Goal: Use online tool/utility: Utilize a website feature to perform a specific function

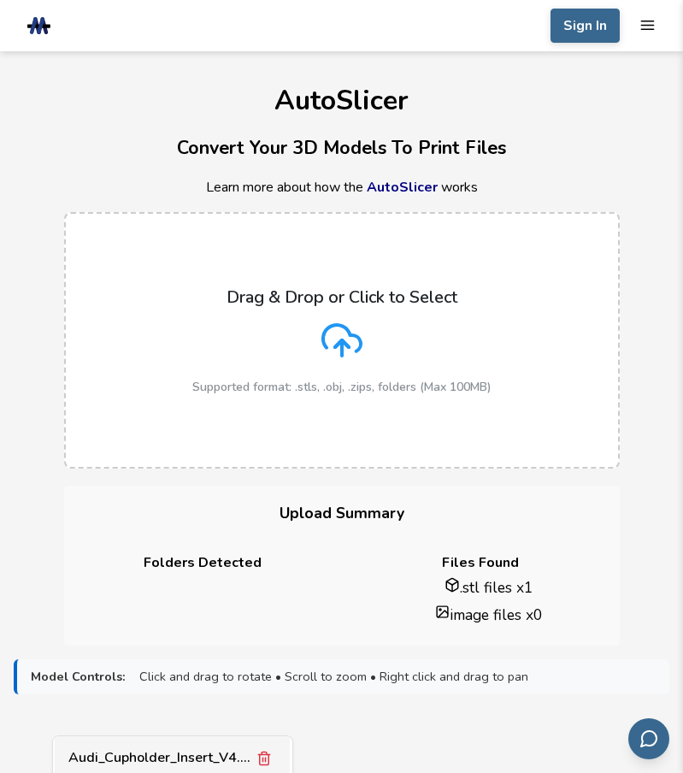
click at [344, 340] on polyline at bounding box center [342, 343] width 14 height 7
click at [0, 0] on input "Drag & Drop or Click to Select Supported format: .stls, .obj, .zips, folders (M…" at bounding box center [0, 0] width 0 height 0
click at [603, 750] on icon "Remove model" at bounding box center [602, 757] width 15 height 15
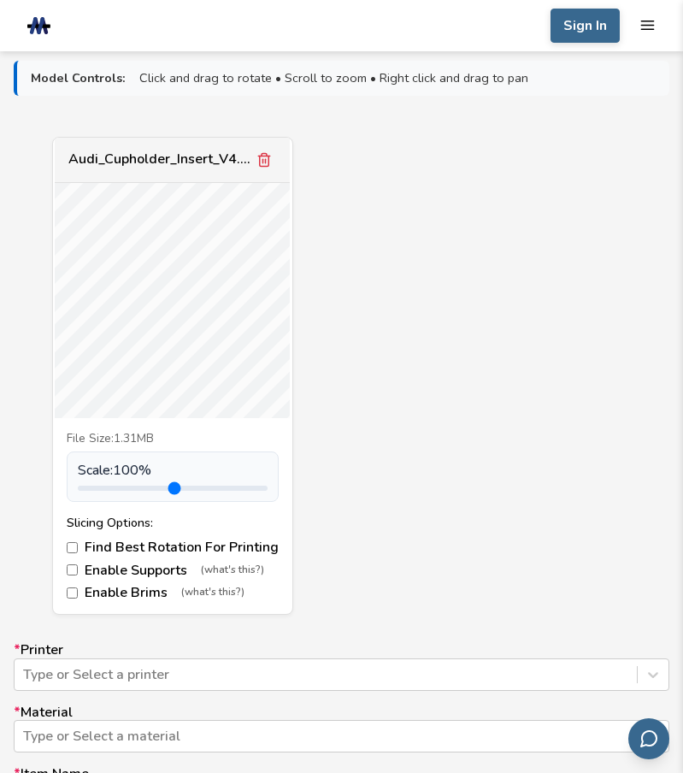
click at [654, 415] on div "Audi_Cupholder_Insert_V4.stl File Size: 1.31MB Scale: 100 % Slicing Options: Fi…" at bounding box center [342, 376] width 656 height 479
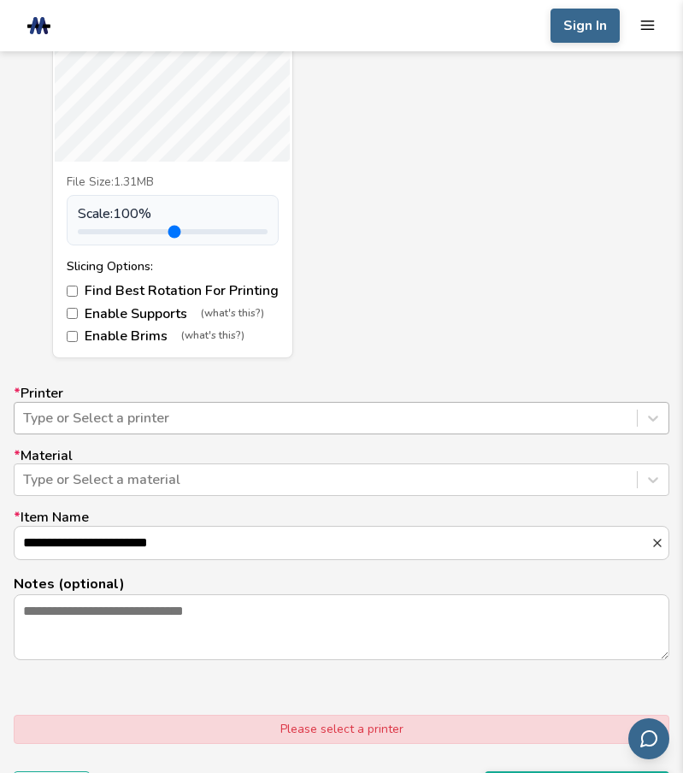
click at [655, 415] on icon at bounding box center [652, 417] width 17 height 17
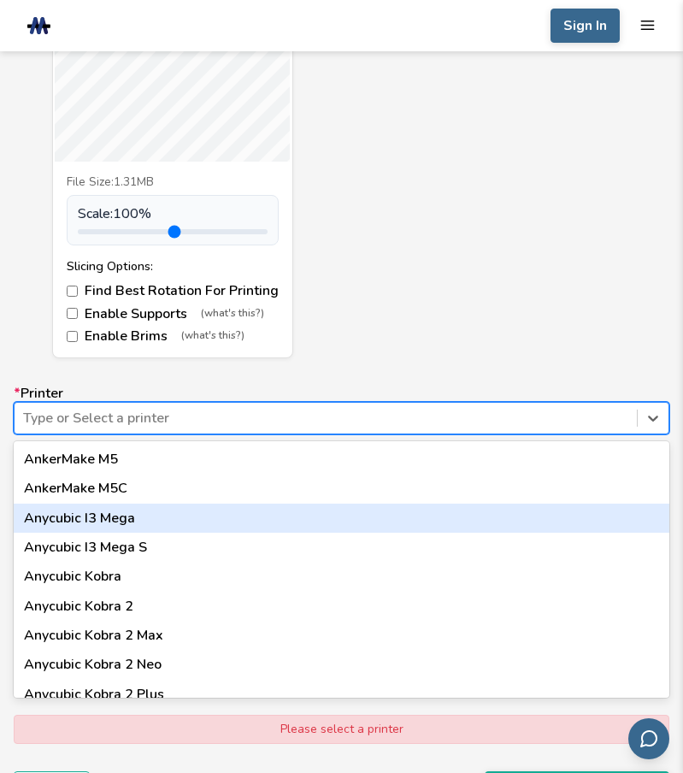
click at [111, 515] on div "Anycubic I3 Mega" at bounding box center [342, 517] width 656 height 29
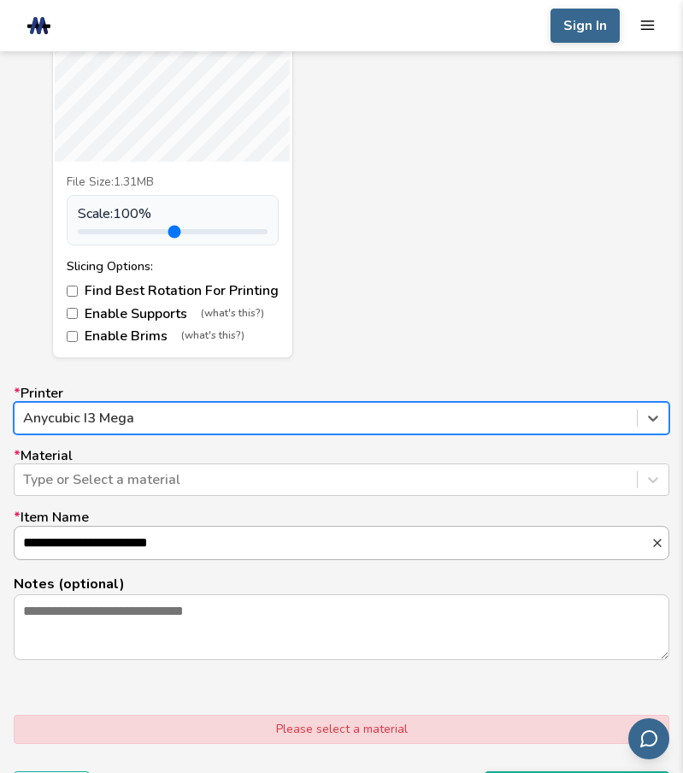
click at [650, 465] on div at bounding box center [653, 479] width 31 height 31
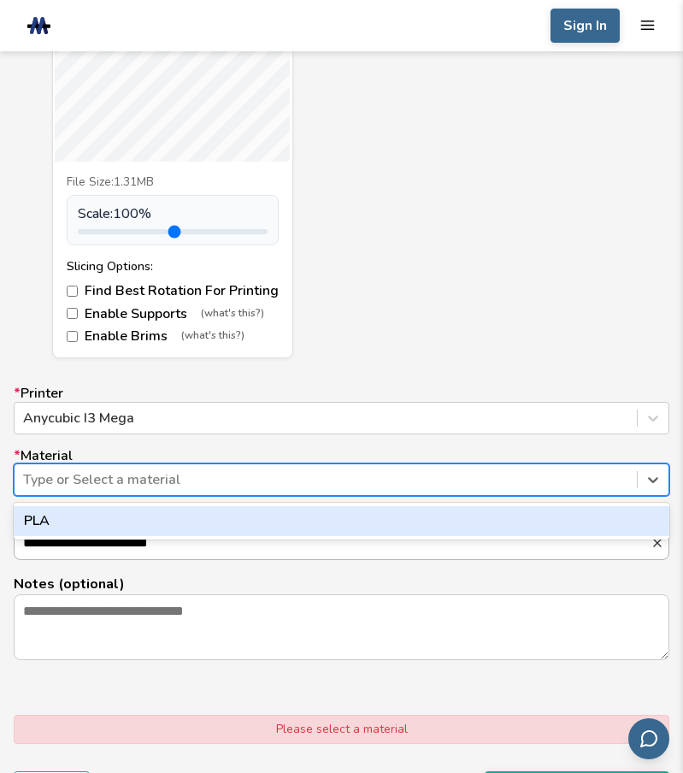
scroll to position [940, 0]
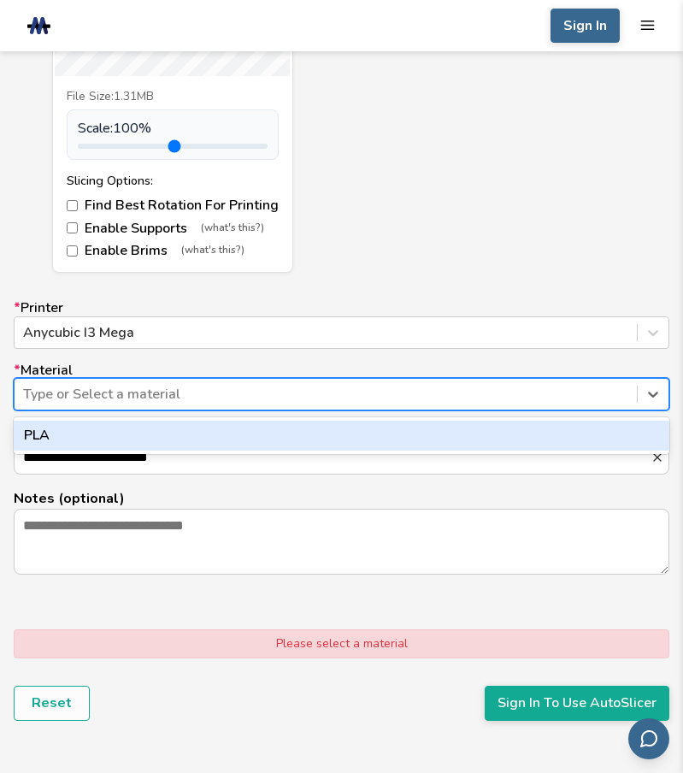
click at [156, 391] on div at bounding box center [325, 394] width 605 height 19
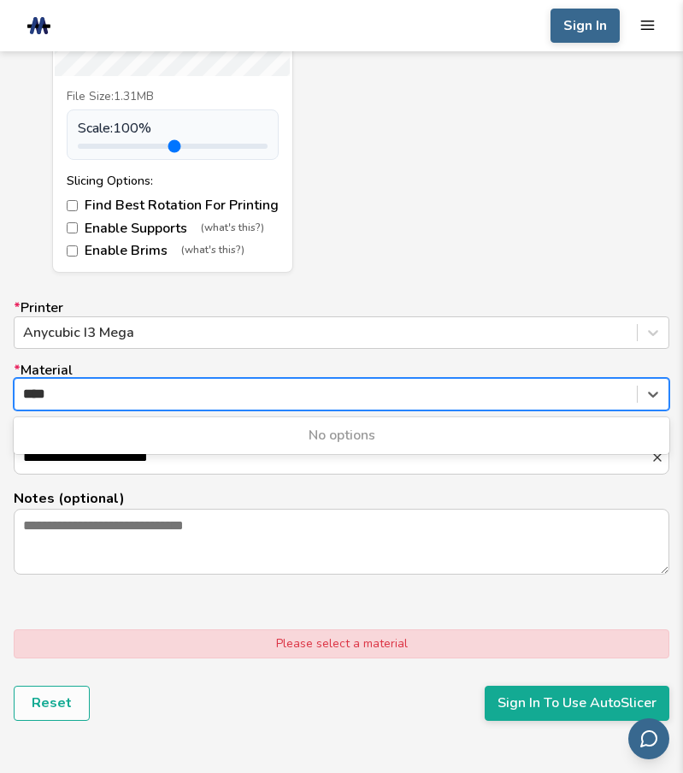
type input "****"
click at [430, 358] on div "**********" at bounding box center [342, 437] width 656 height 274
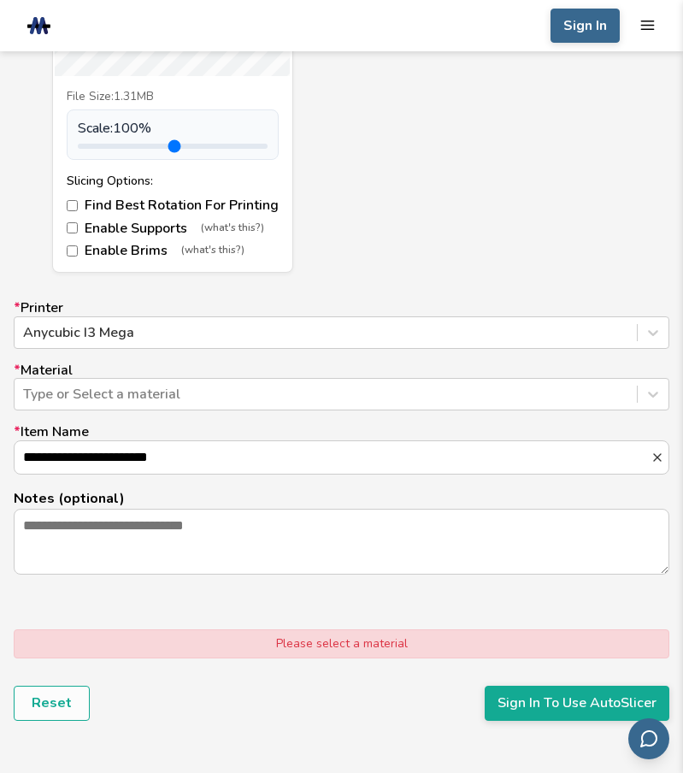
scroll to position [1111, 0]
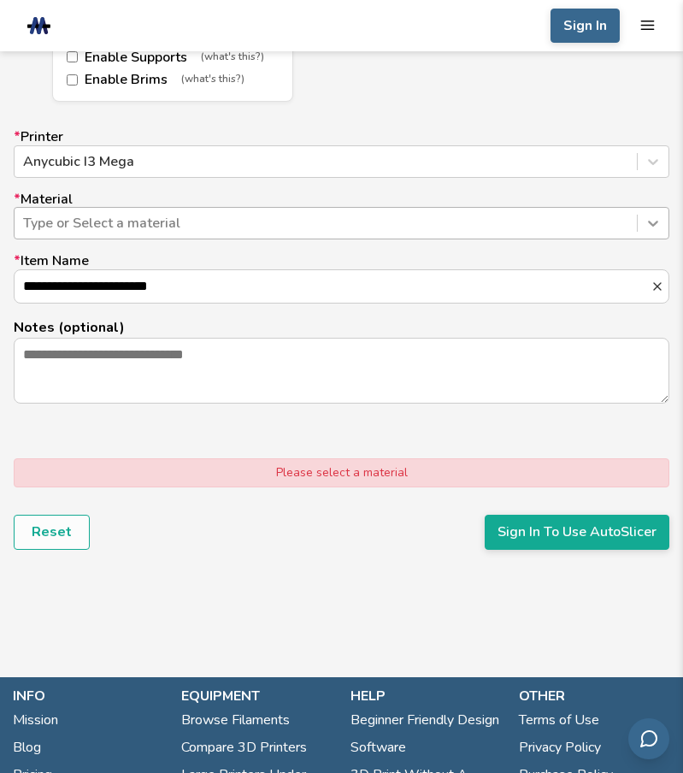
click at [655, 222] on icon at bounding box center [652, 223] width 17 height 17
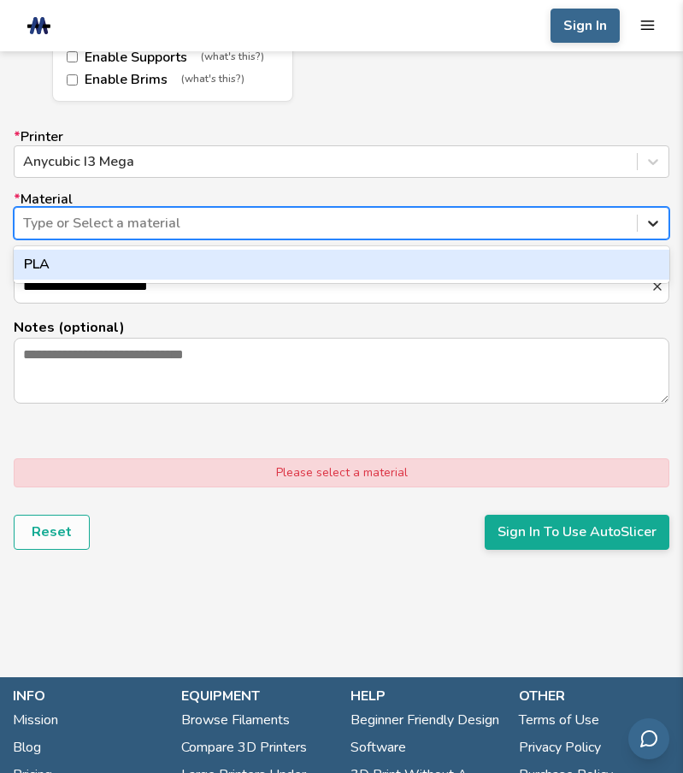
click at [158, 224] on div at bounding box center [325, 223] width 605 height 19
click at [650, 223] on icon at bounding box center [653, 224] width 10 height 6
click at [554, 260] on div "PLA" at bounding box center [342, 264] width 656 height 29
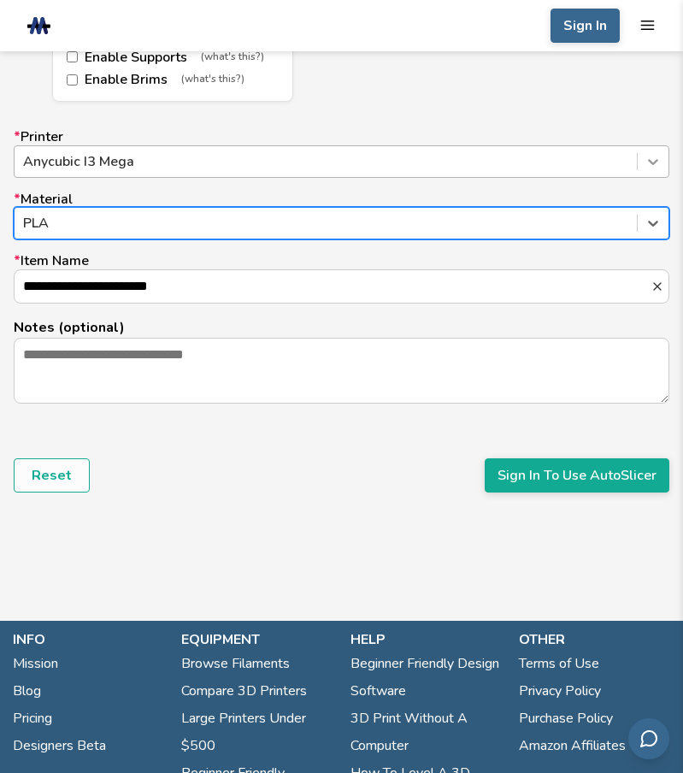
click at [653, 160] on icon at bounding box center [652, 161] width 17 height 17
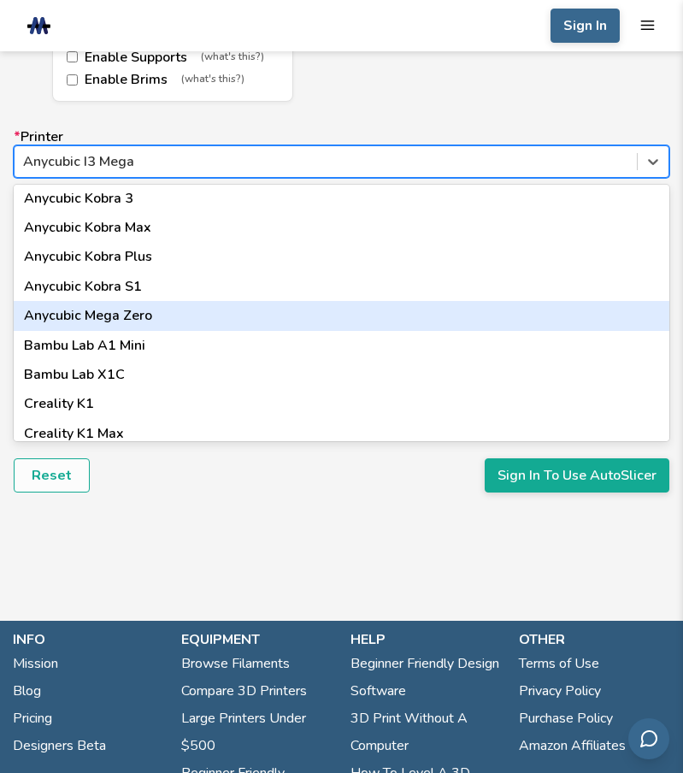
scroll to position [0, 0]
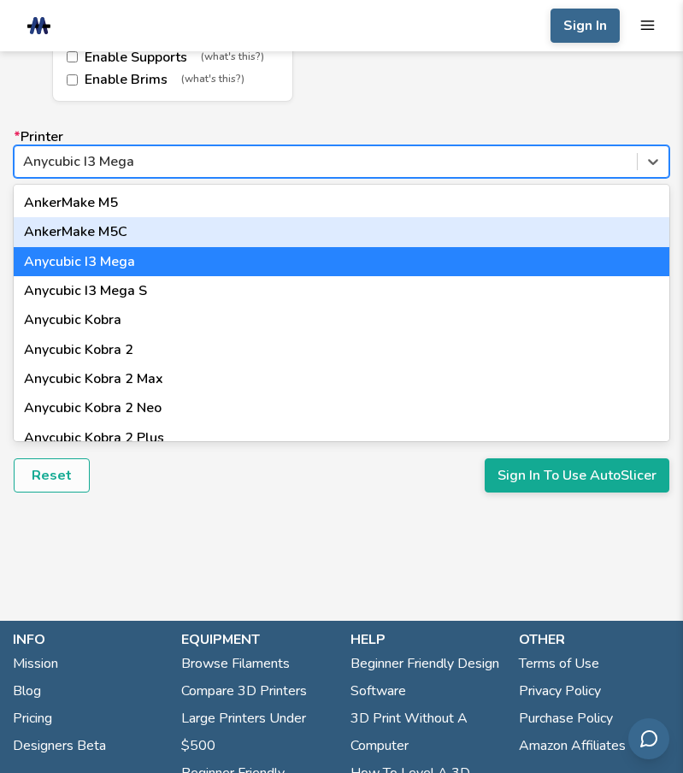
click at [103, 322] on div "Anycubic Kobra" at bounding box center [342, 319] width 656 height 29
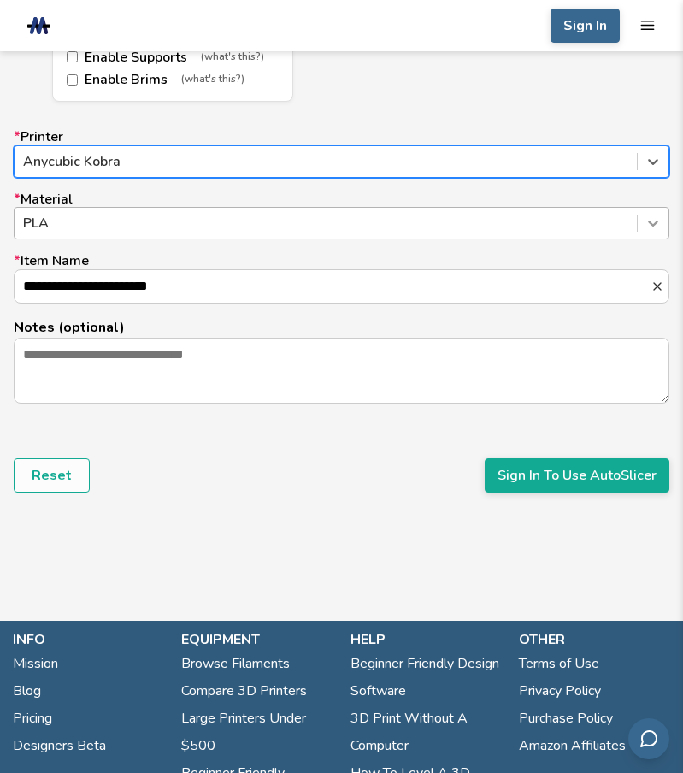
click at [654, 221] on icon at bounding box center [652, 223] width 17 height 17
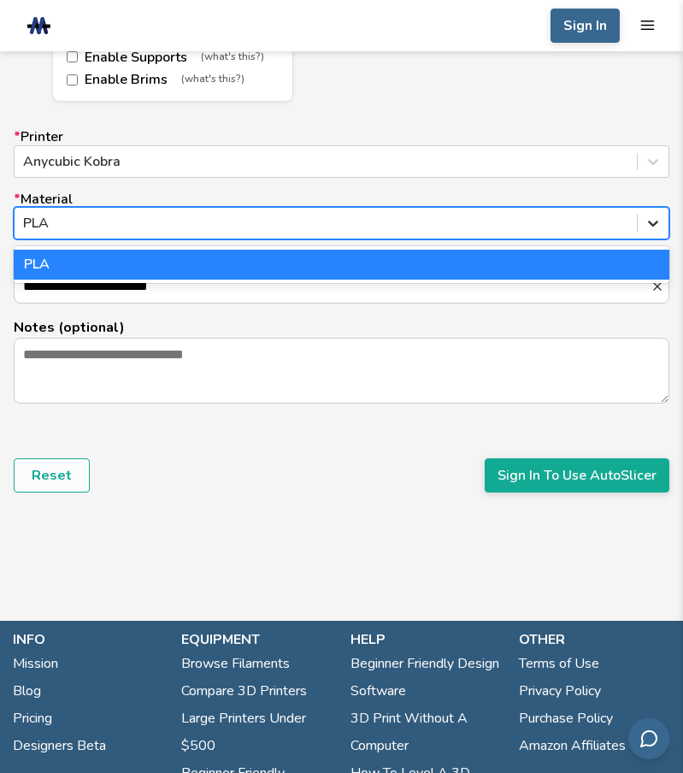
click at [654, 221] on icon at bounding box center [652, 223] width 17 height 17
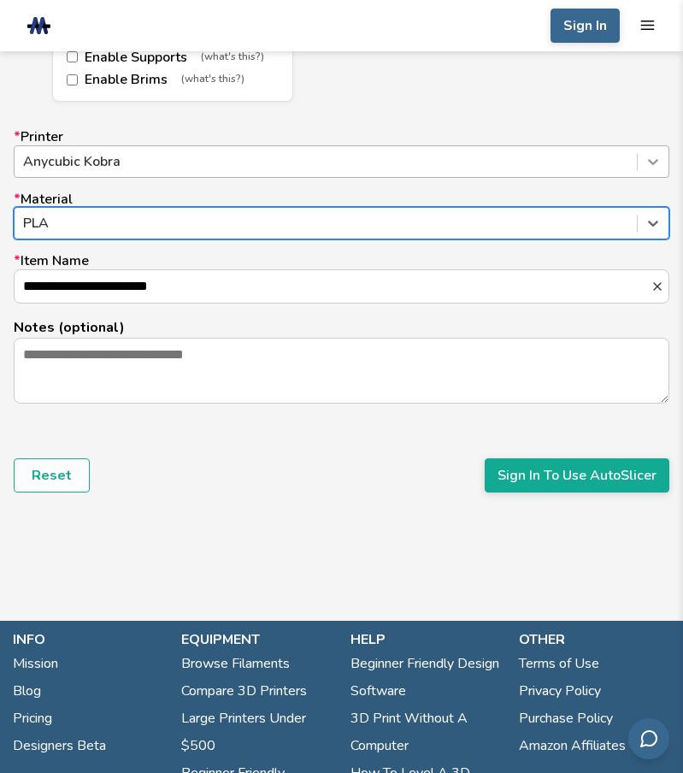
click at [649, 161] on icon at bounding box center [653, 162] width 10 height 6
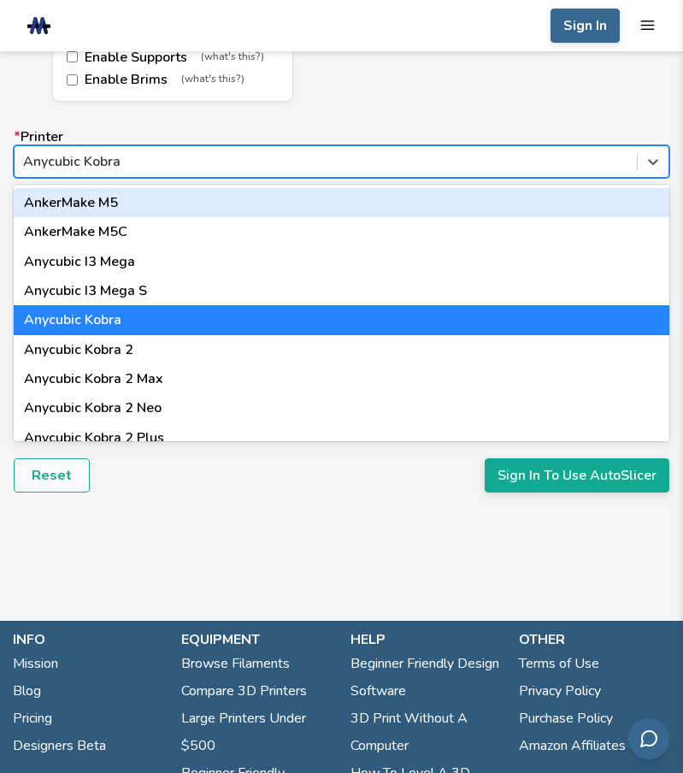
click at [103, 262] on div "Anycubic I3 Mega" at bounding box center [342, 261] width 656 height 29
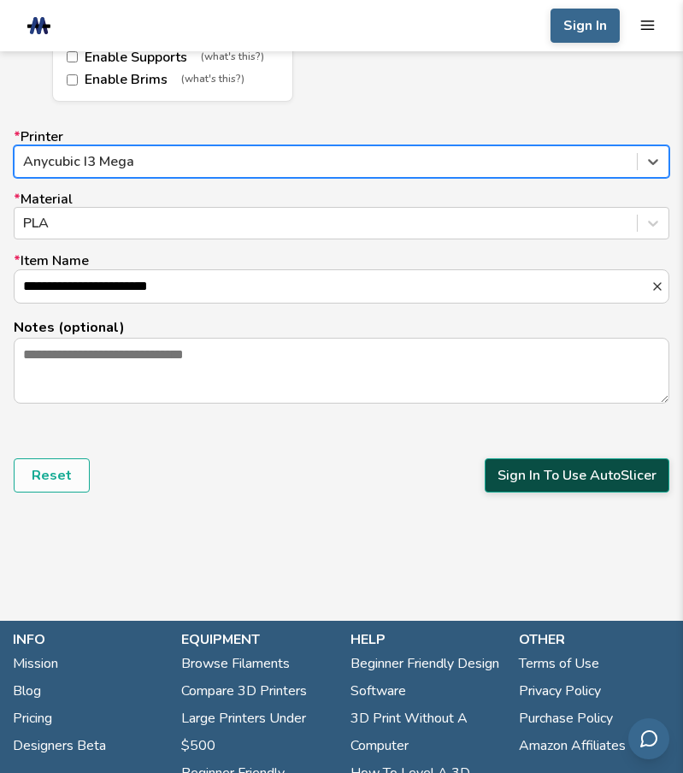
click at [580, 475] on button "Sign In To Use AutoSlicer" at bounding box center [577, 475] width 185 height 34
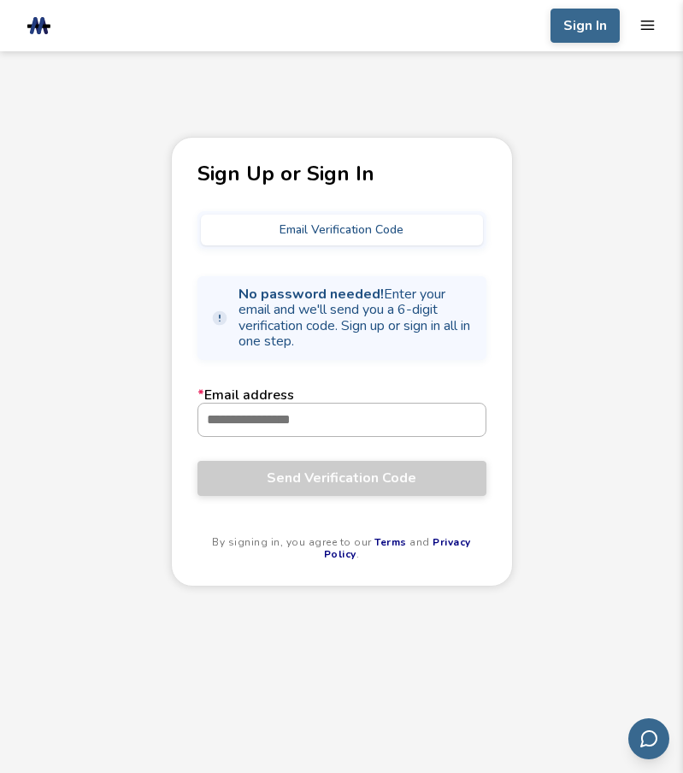
click at [324, 419] on input "* Email address" at bounding box center [341, 419] width 287 height 32
click at [296, 419] on input "* Email address" at bounding box center [341, 419] width 287 height 32
type input "**********"
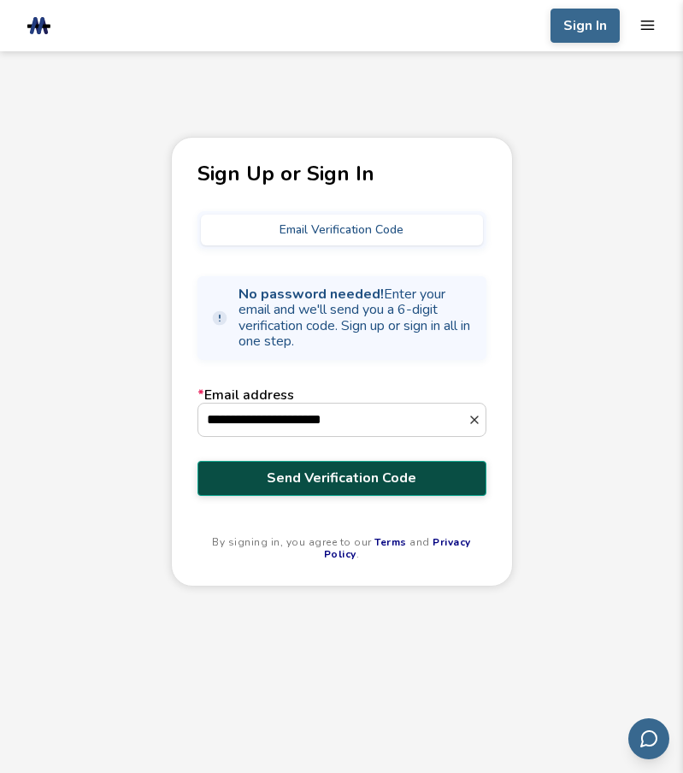
click at [352, 462] on button "Send Verification Code" at bounding box center [341, 478] width 289 height 34
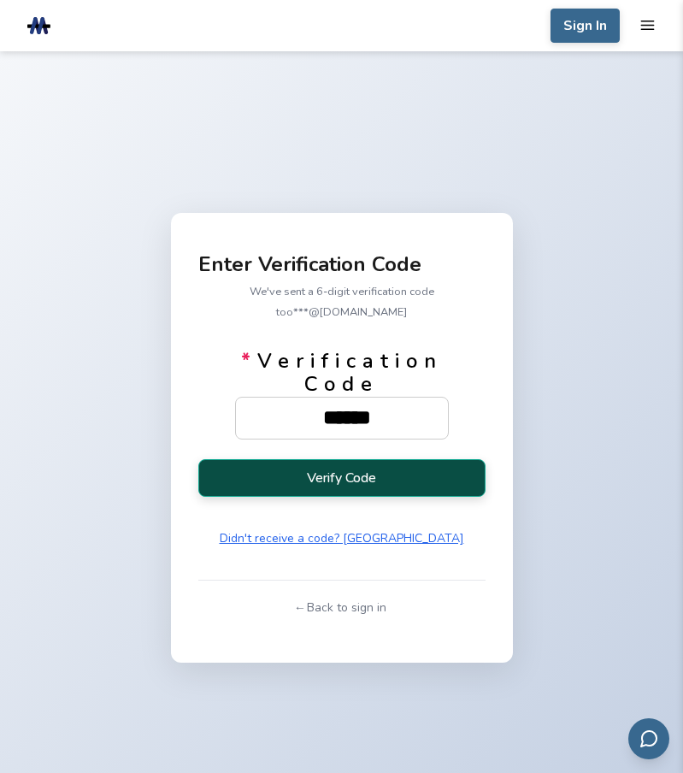
type input "******"
click at [345, 474] on button "Verify Code" at bounding box center [341, 478] width 287 height 38
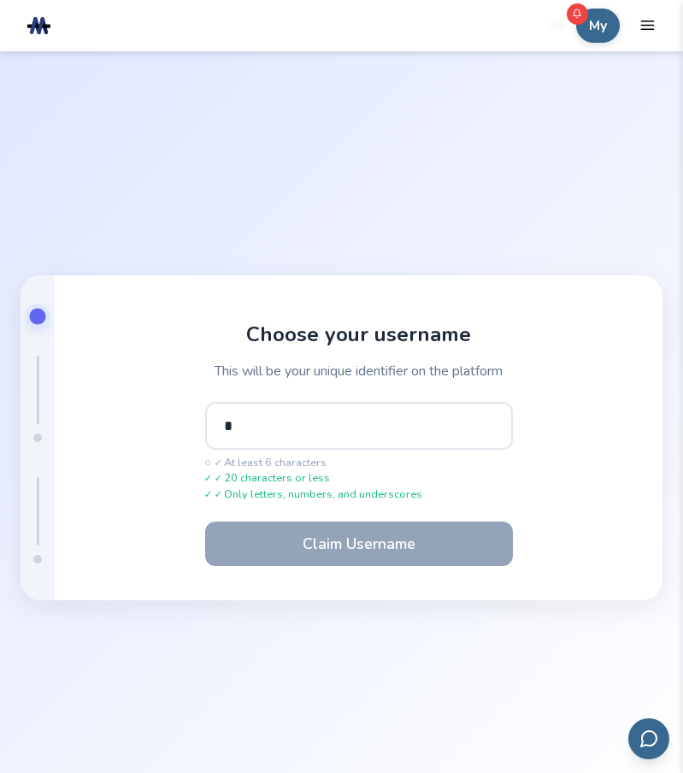
click at [230, 427] on input "*" at bounding box center [359, 426] width 308 height 48
click at [241, 421] on input "*" at bounding box center [359, 426] width 308 height 48
click at [231, 424] on input "*" at bounding box center [359, 426] width 308 height 48
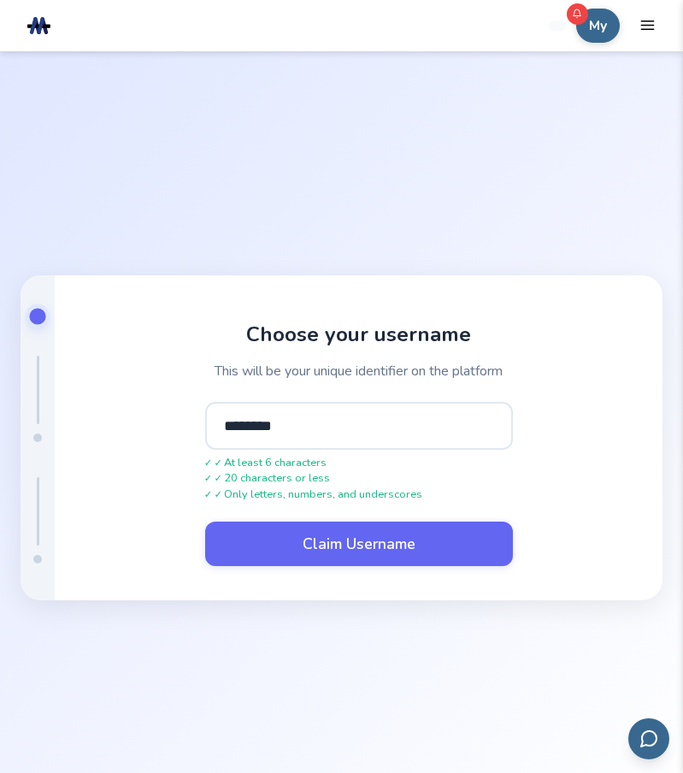
type input "*********"
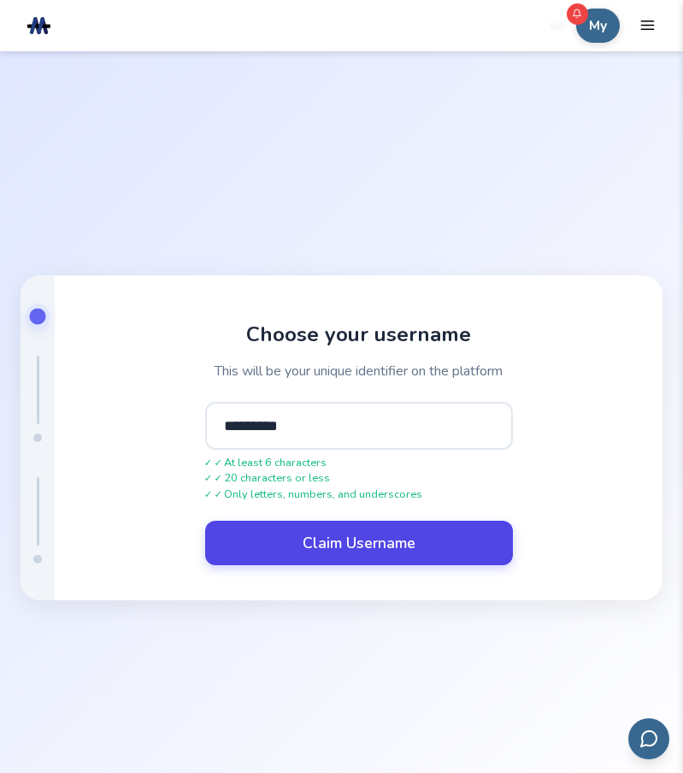
click at [342, 544] on button "Claim Username" at bounding box center [359, 543] width 308 height 44
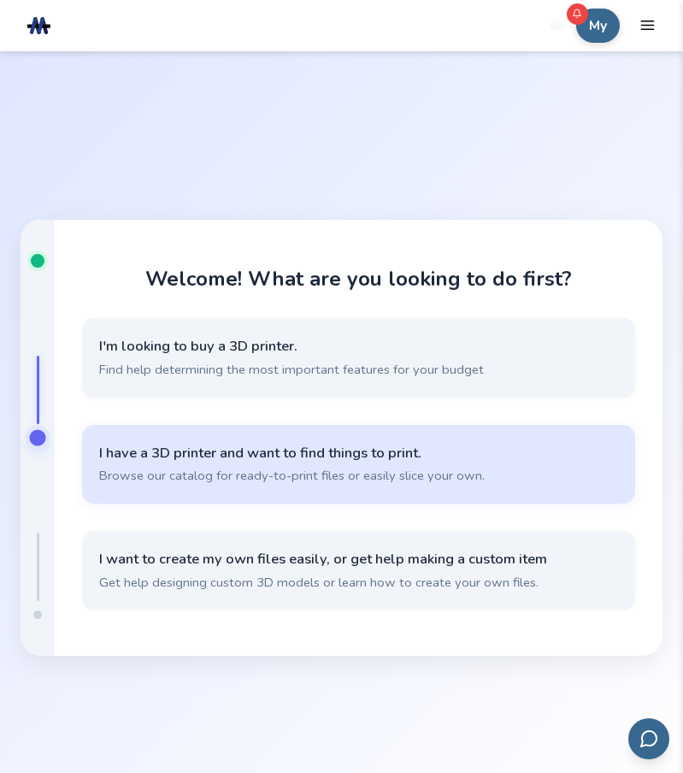
click at [266, 453] on span "I have a 3D printer and want to find things to print." at bounding box center [358, 453] width 519 height 19
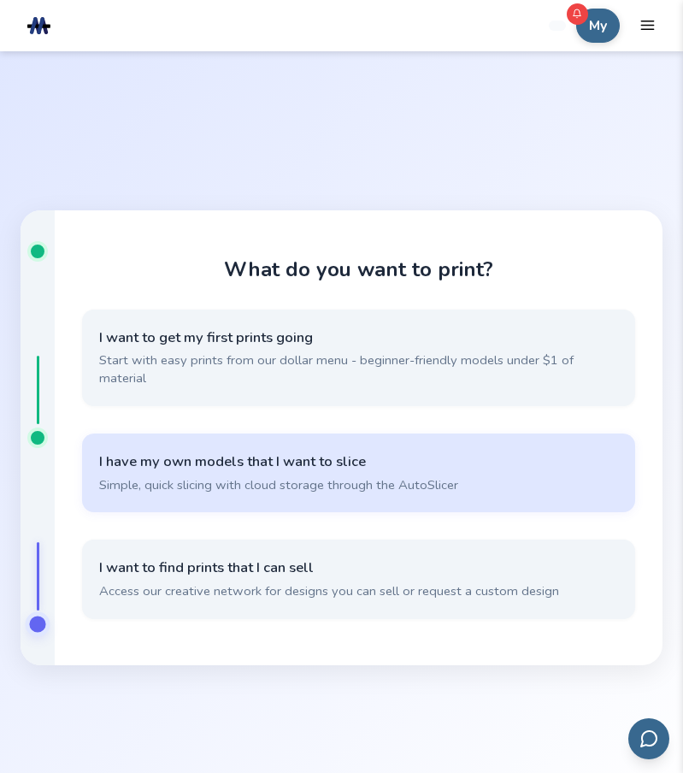
click at [291, 460] on span "I have my own models that I want to slice" at bounding box center [358, 461] width 519 height 19
